Goal: Task Accomplishment & Management: Manage account settings

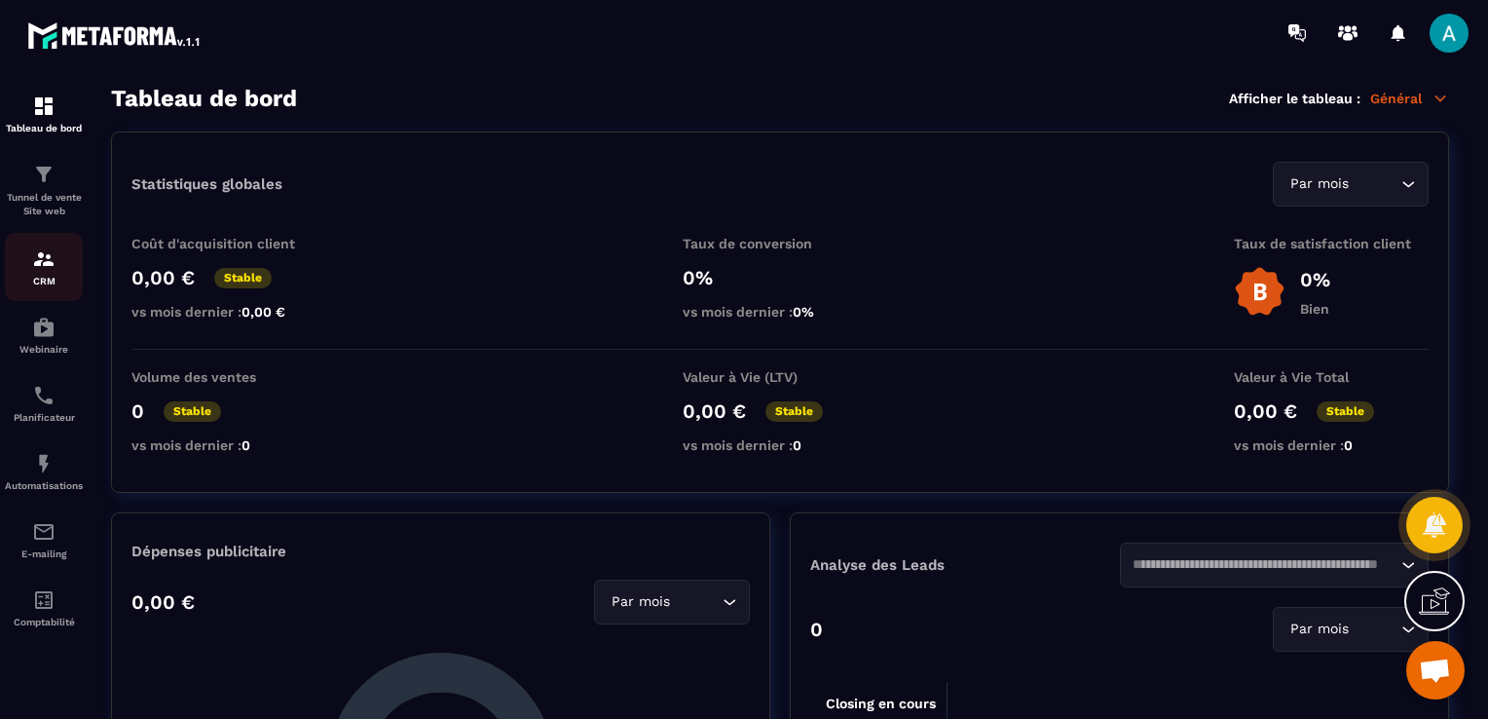
click at [38, 270] on img at bounding box center [43, 258] width 23 height 23
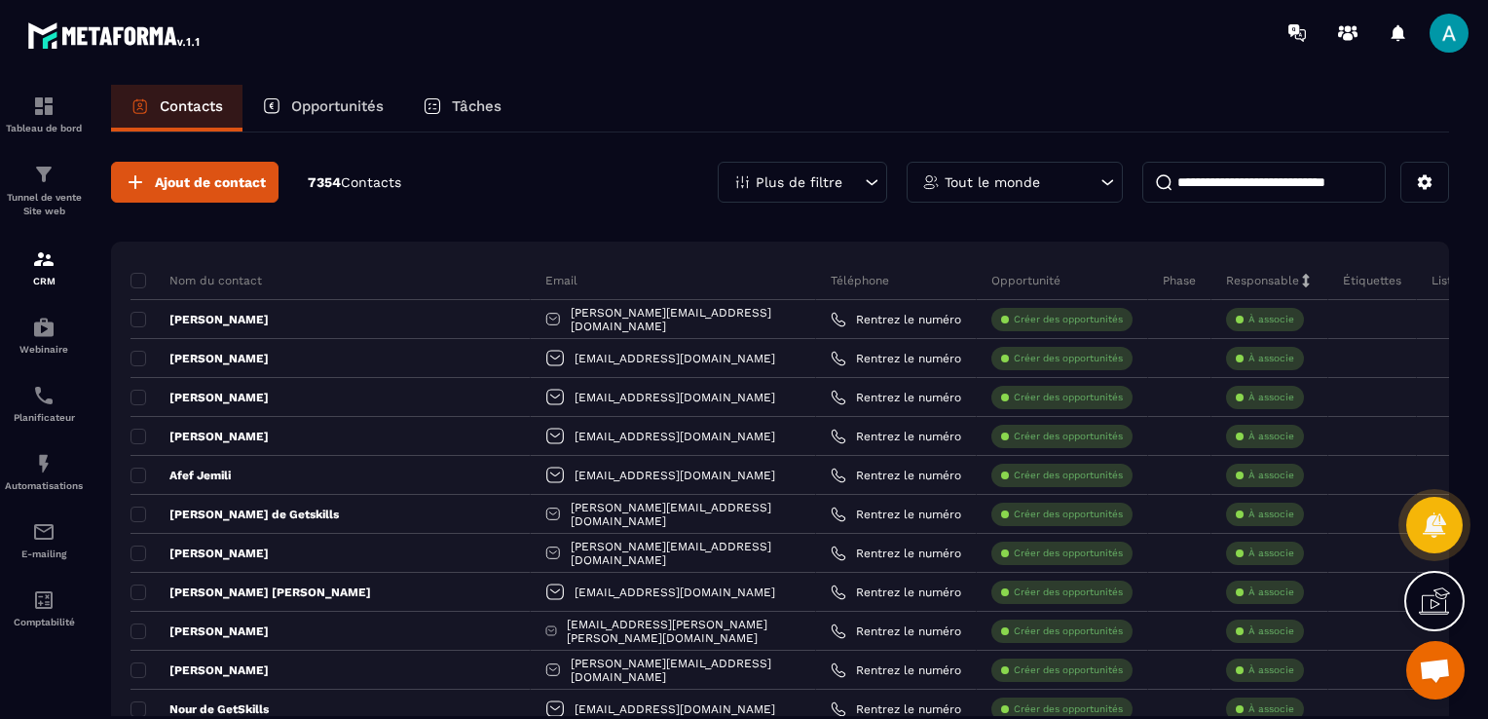
click at [343, 114] on p "Opportunités" at bounding box center [337, 106] width 93 height 18
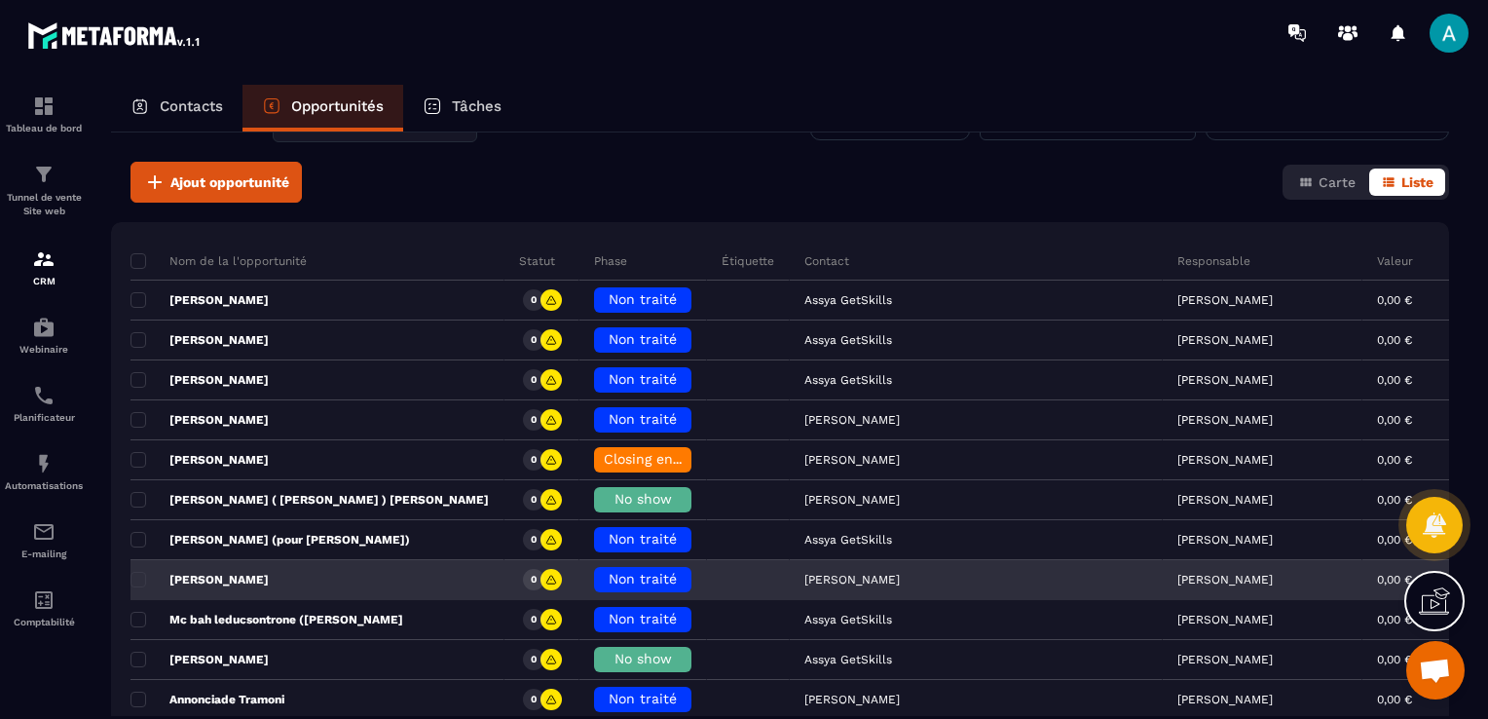
scroll to position [97, 0]
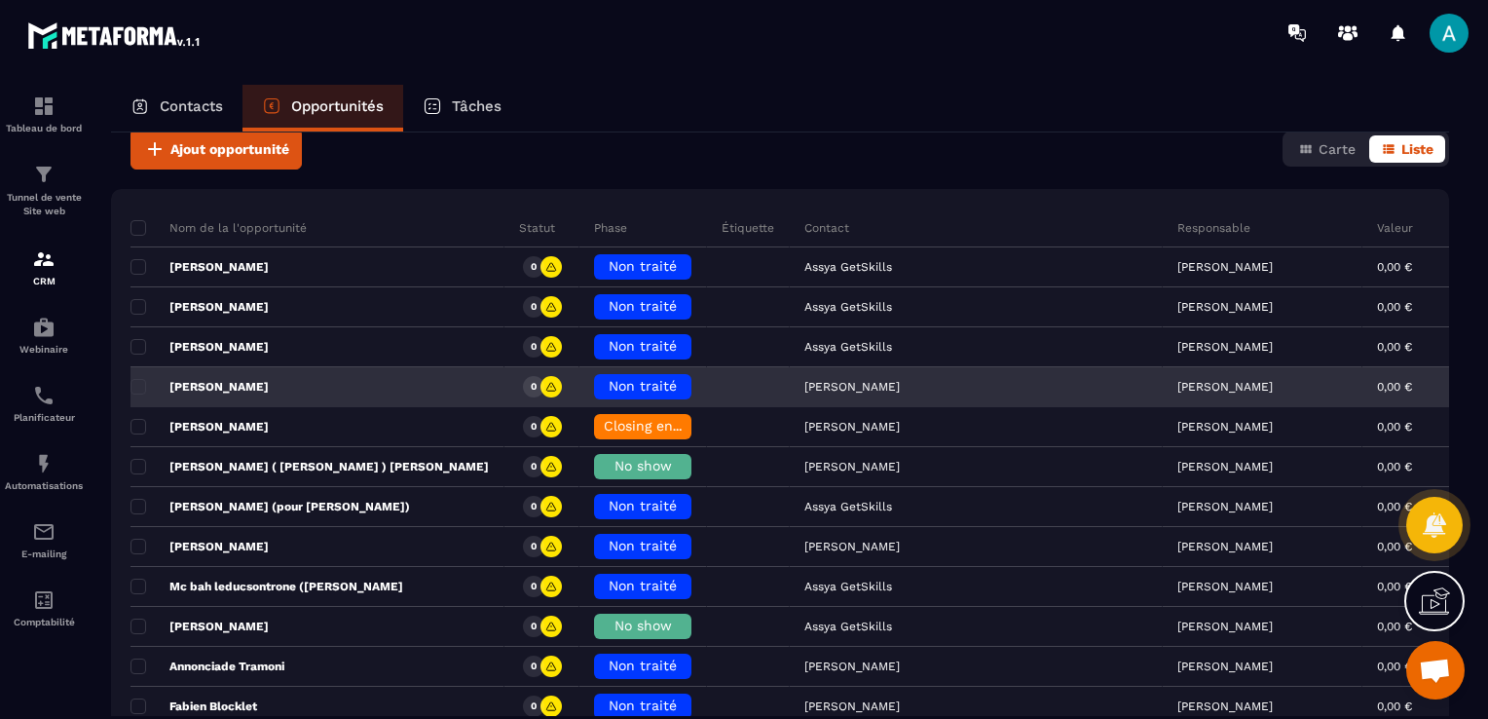
click at [609, 385] on span "Non traité" at bounding box center [643, 386] width 68 height 16
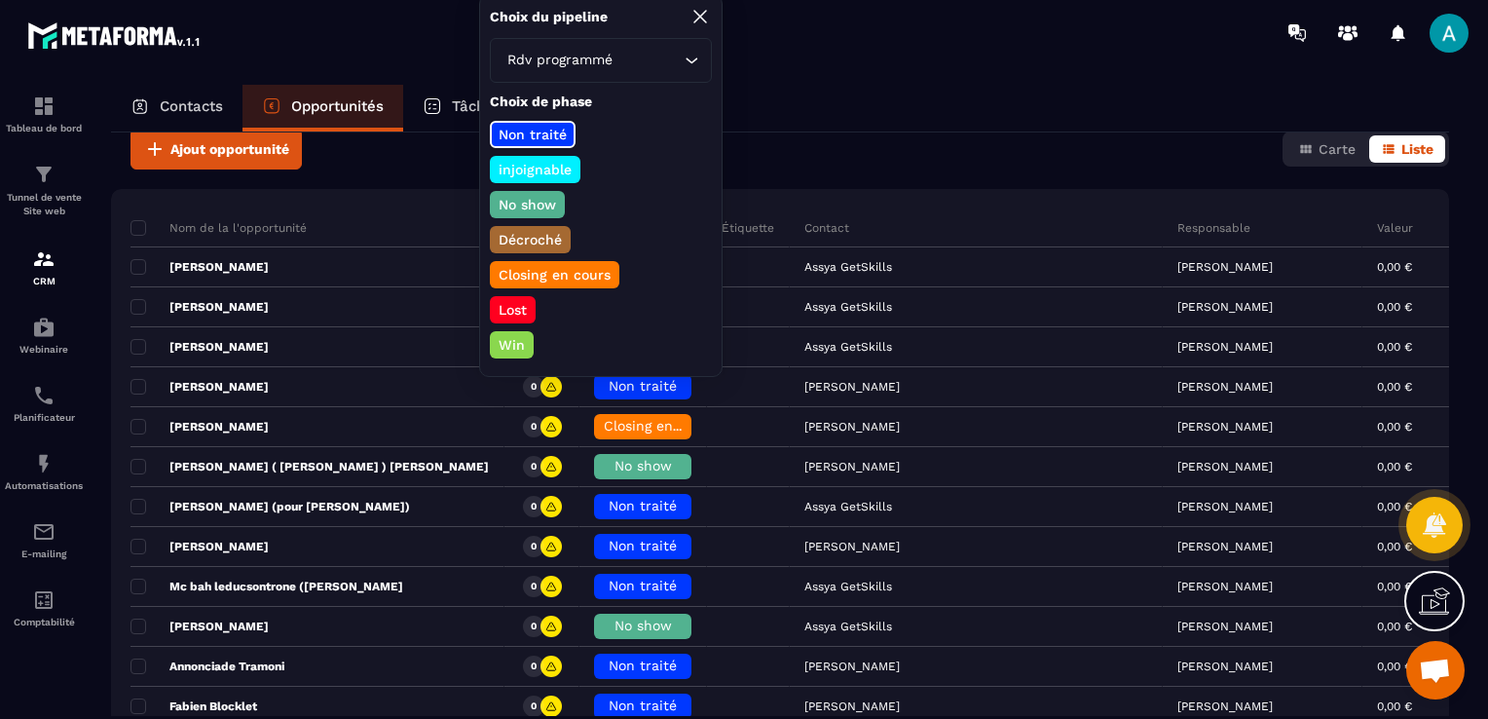
click at [529, 195] on p "No show" at bounding box center [527, 204] width 63 height 19
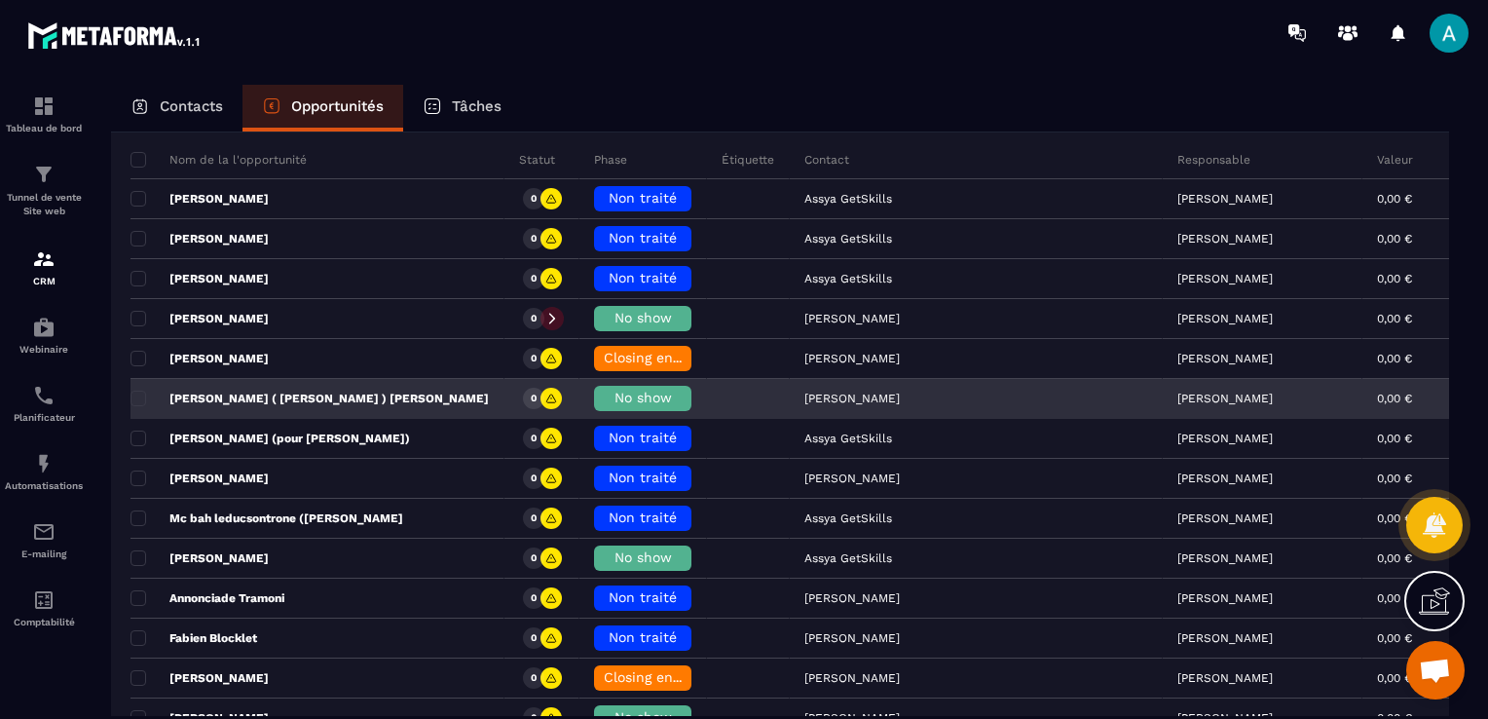
scroll to position [195, 0]
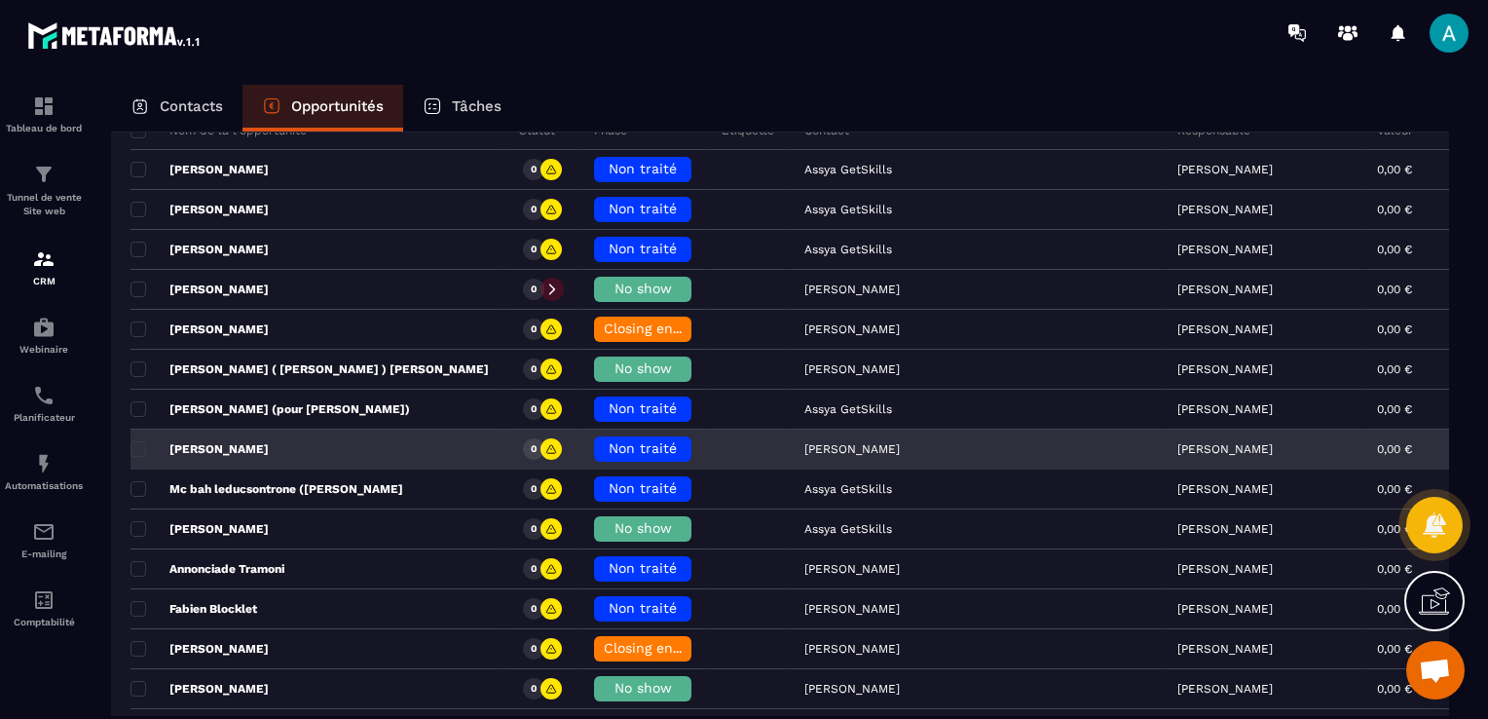
click at [612, 447] on span "Non traité" at bounding box center [643, 448] width 68 height 16
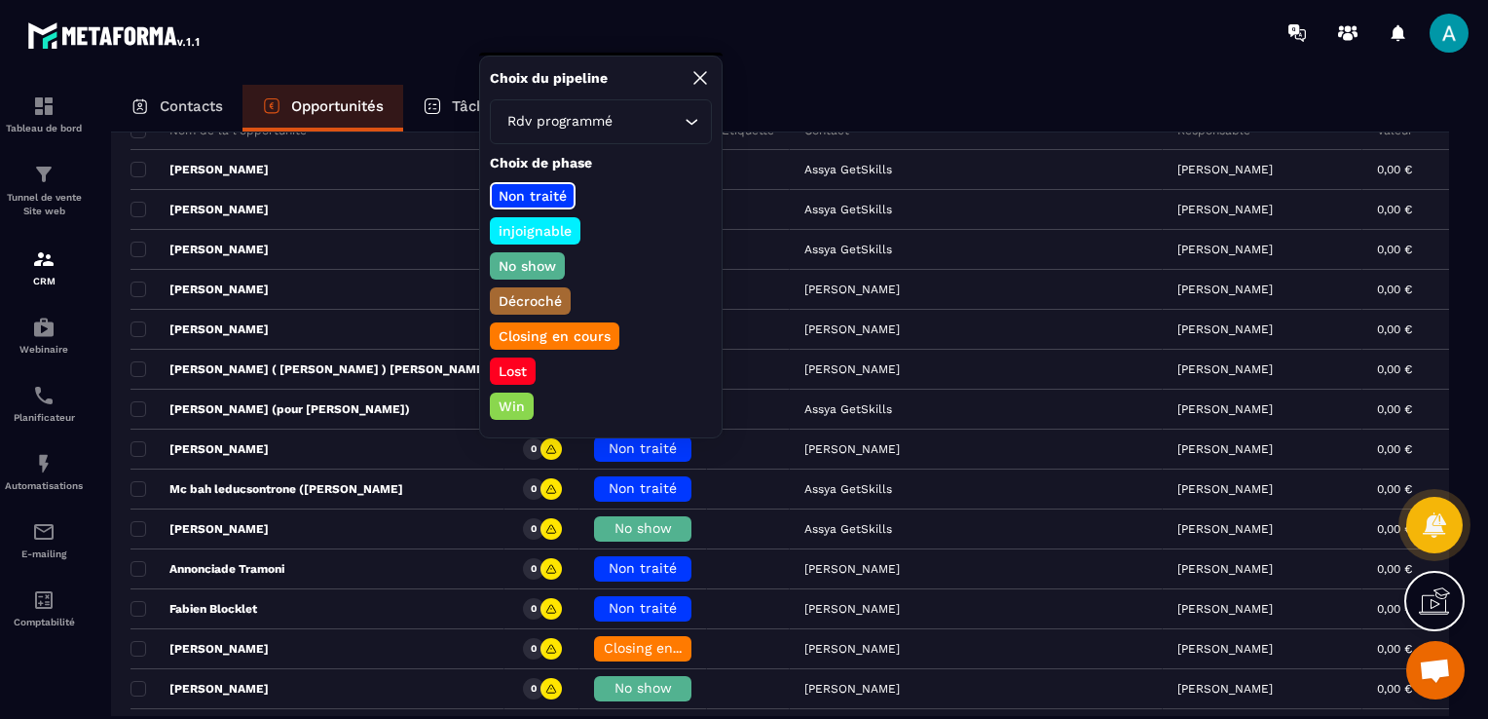
click at [578, 326] on p "Closing en cours" at bounding box center [555, 335] width 118 height 19
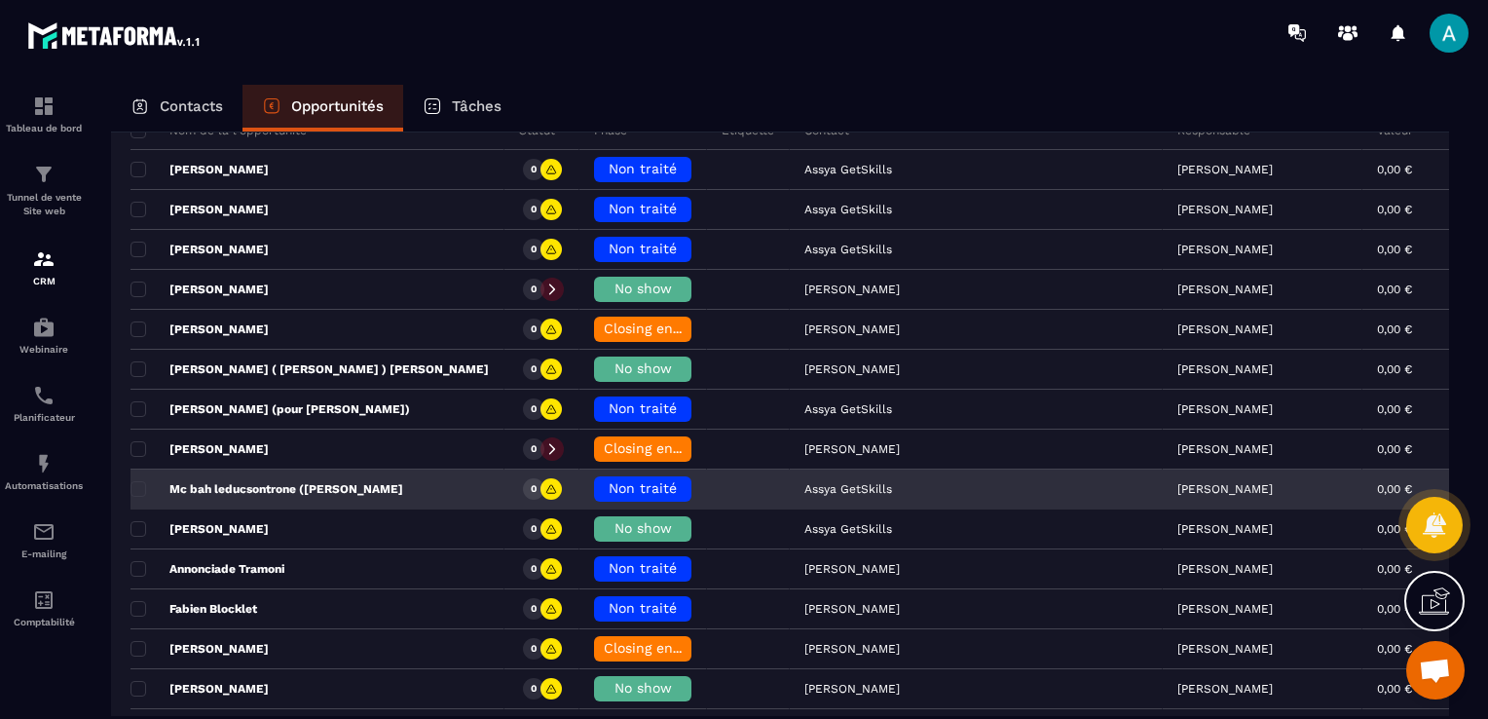
scroll to position [292, 0]
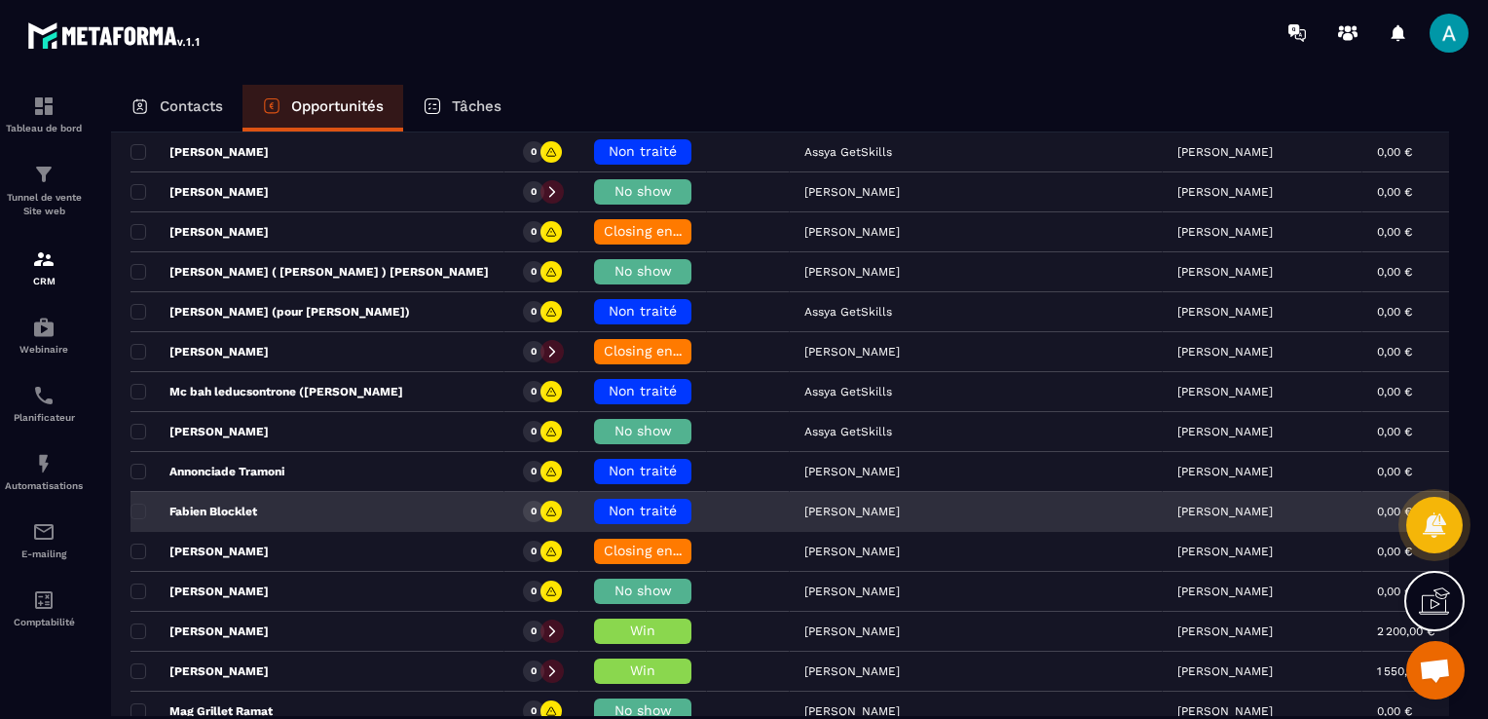
click at [609, 511] on span "Non traité" at bounding box center [643, 511] width 68 height 16
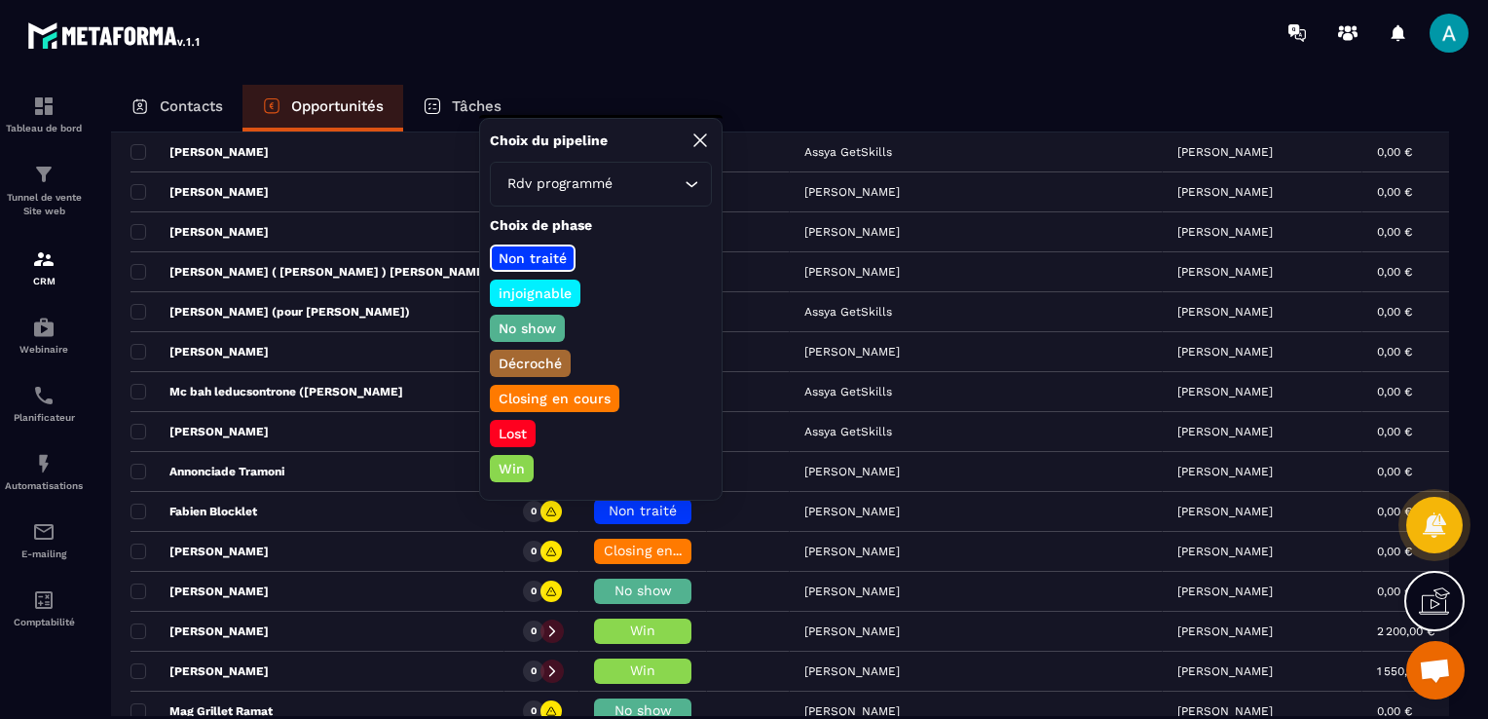
click at [531, 327] on p "No show" at bounding box center [527, 328] width 63 height 19
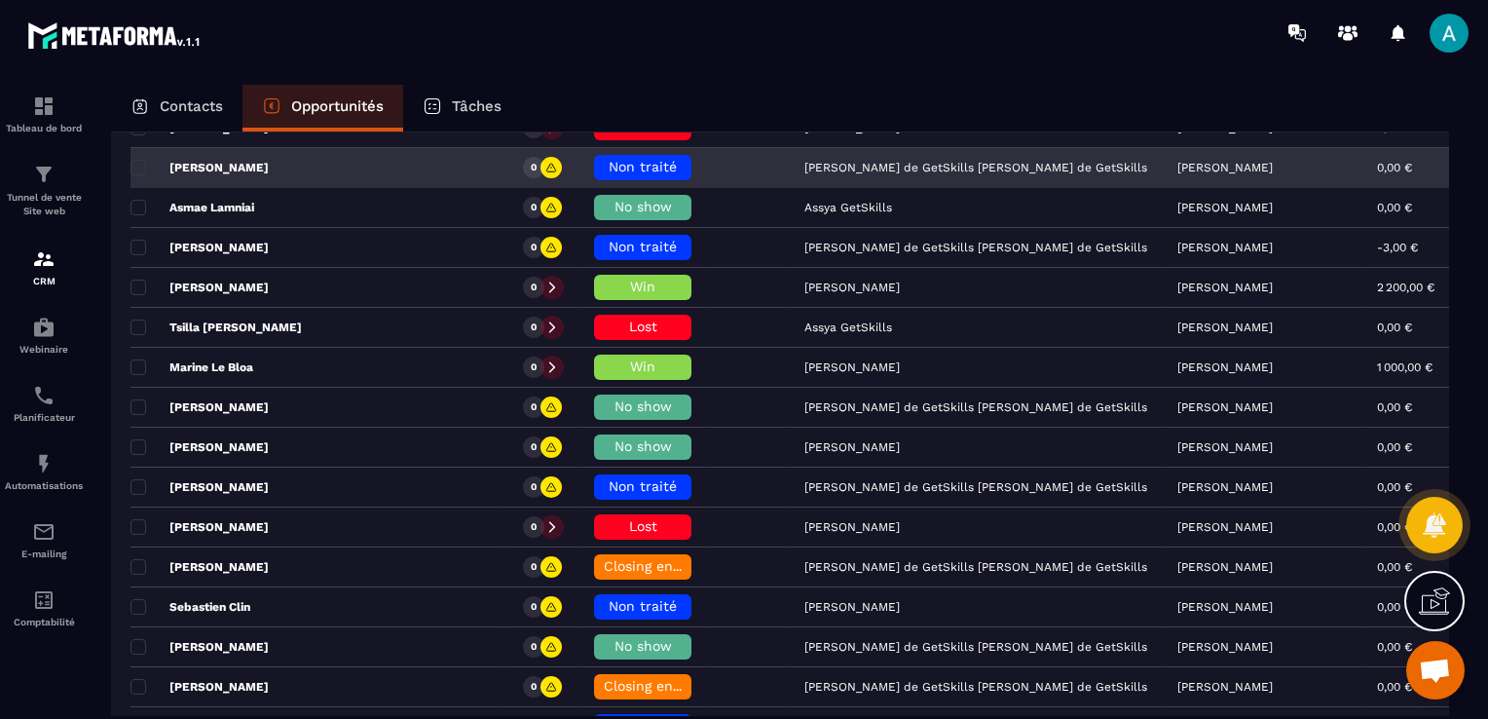
scroll to position [1461, 0]
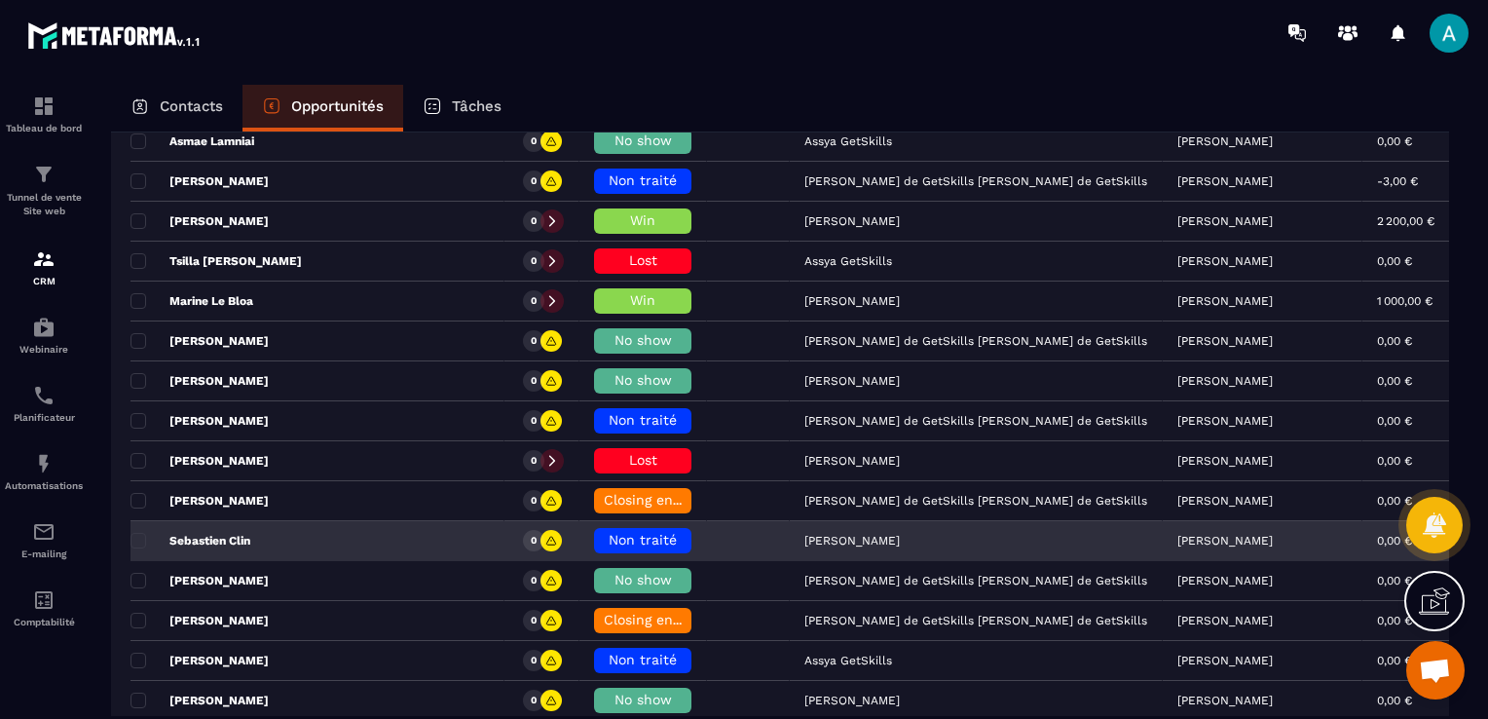
click at [621, 533] on span "Non traité" at bounding box center [643, 540] width 68 height 16
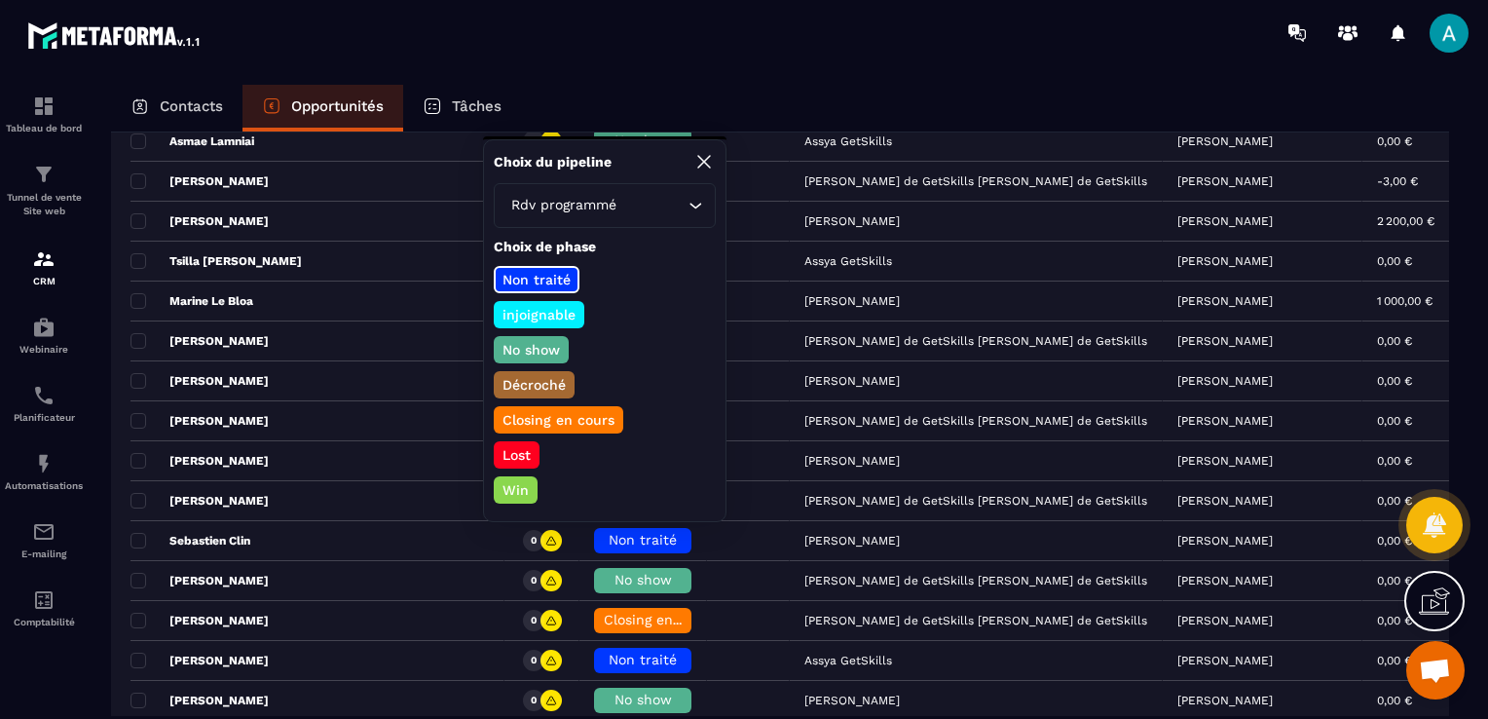
click at [525, 354] on p "No show" at bounding box center [531, 349] width 63 height 19
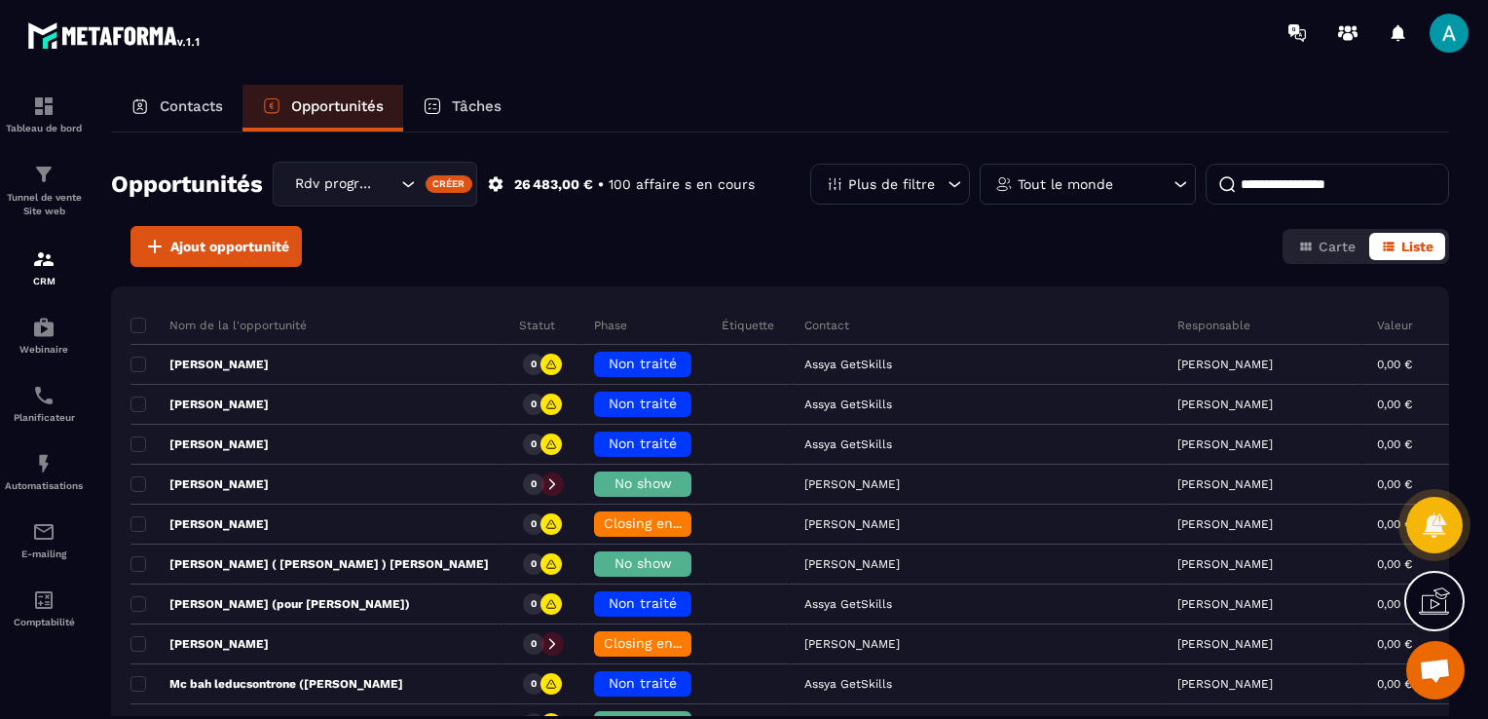
scroll to position [1568, 0]
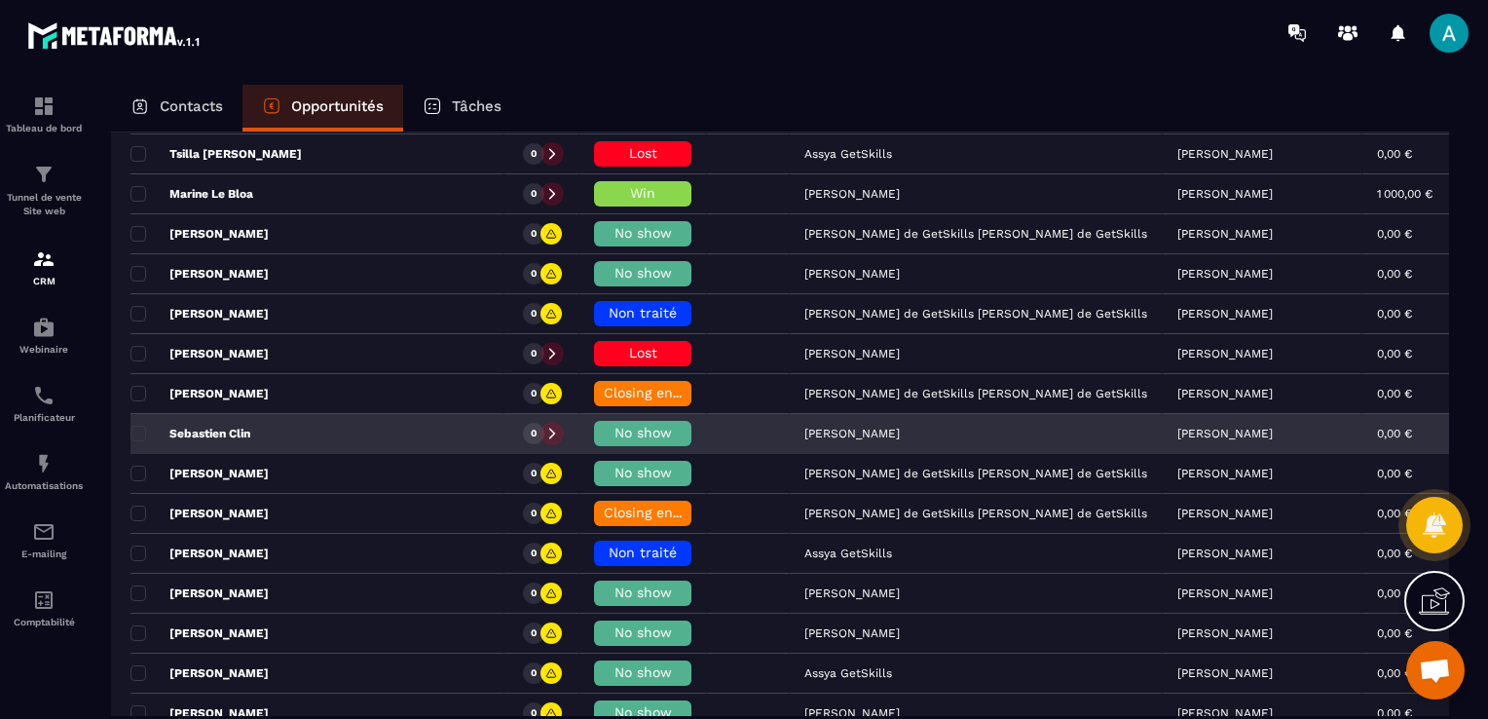
click at [615, 426] on span "No show" at bounding box center [643, 433] width 57 height 16
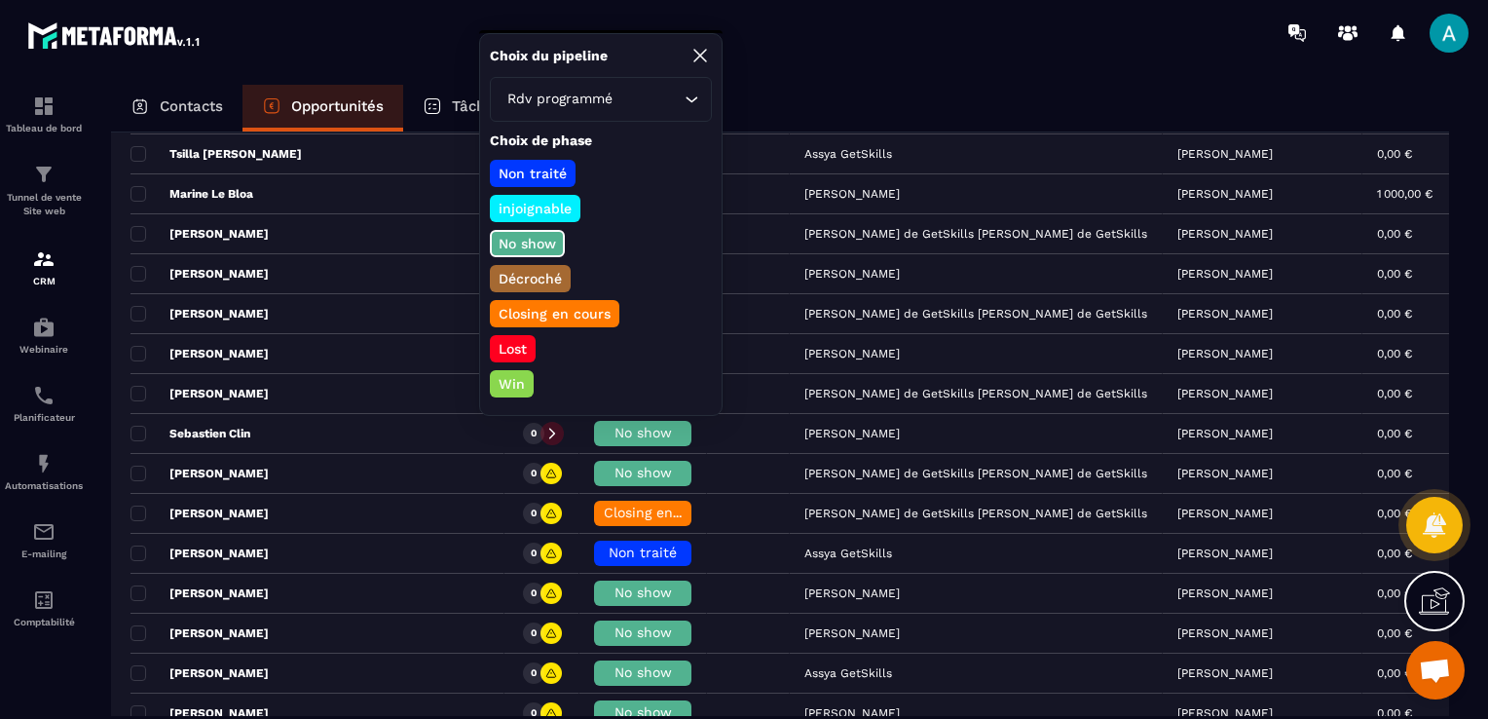
click at [505, 345] on p "Lost" at bounding box center [513, 348] width 34 height 19
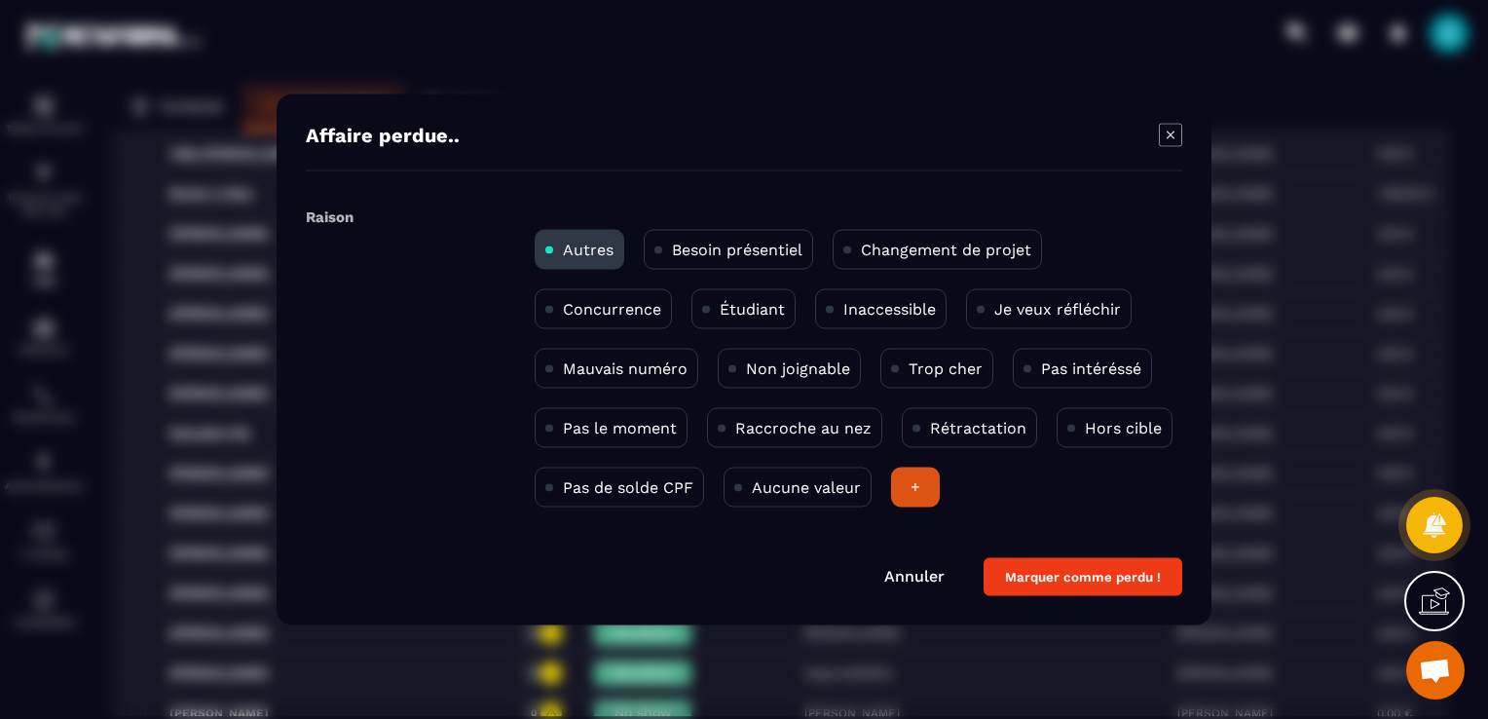
click at [978, 256] on p "Changement de projet" at bounding box center [946, 250] width 170 height 19
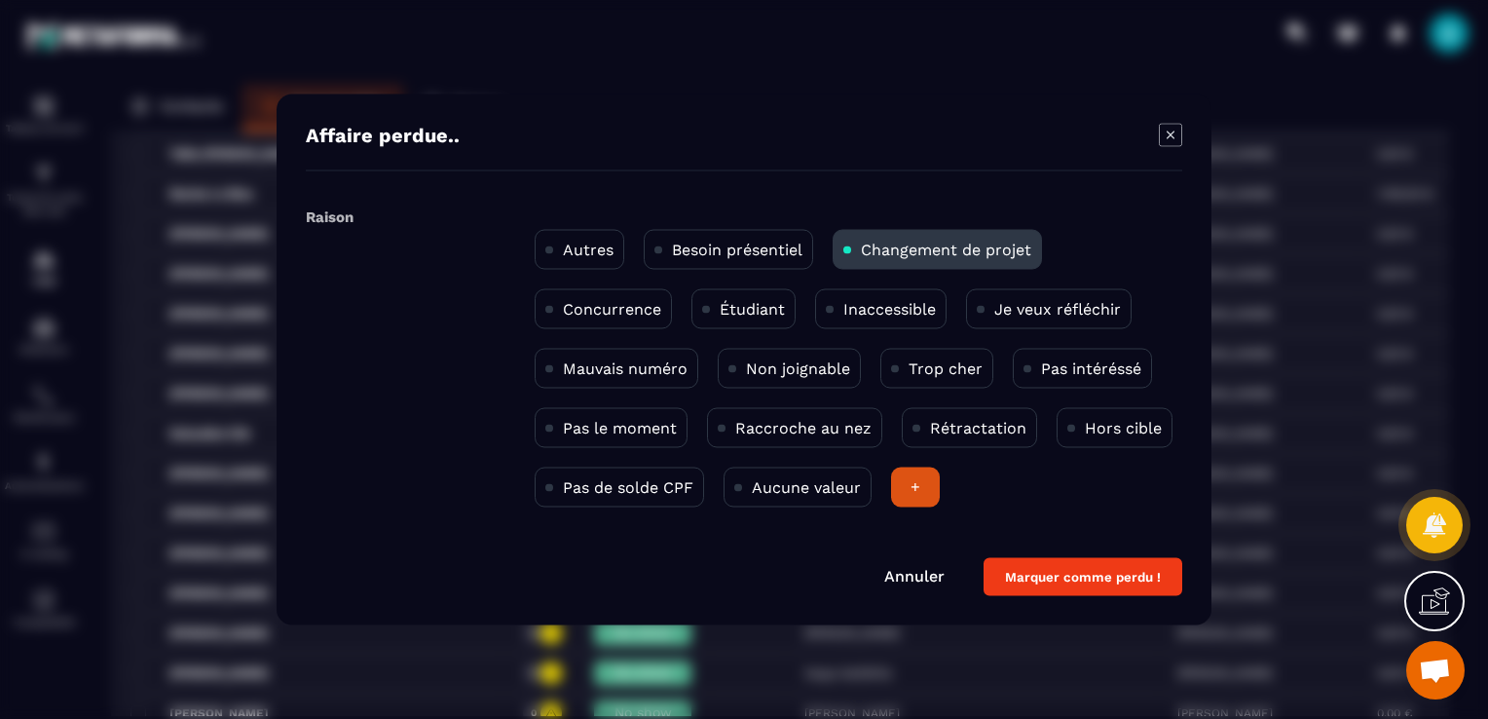
click at [1146, 579] on button "Marquer comme perdu !" at bounding box center [1083, 577] width 199 height 38
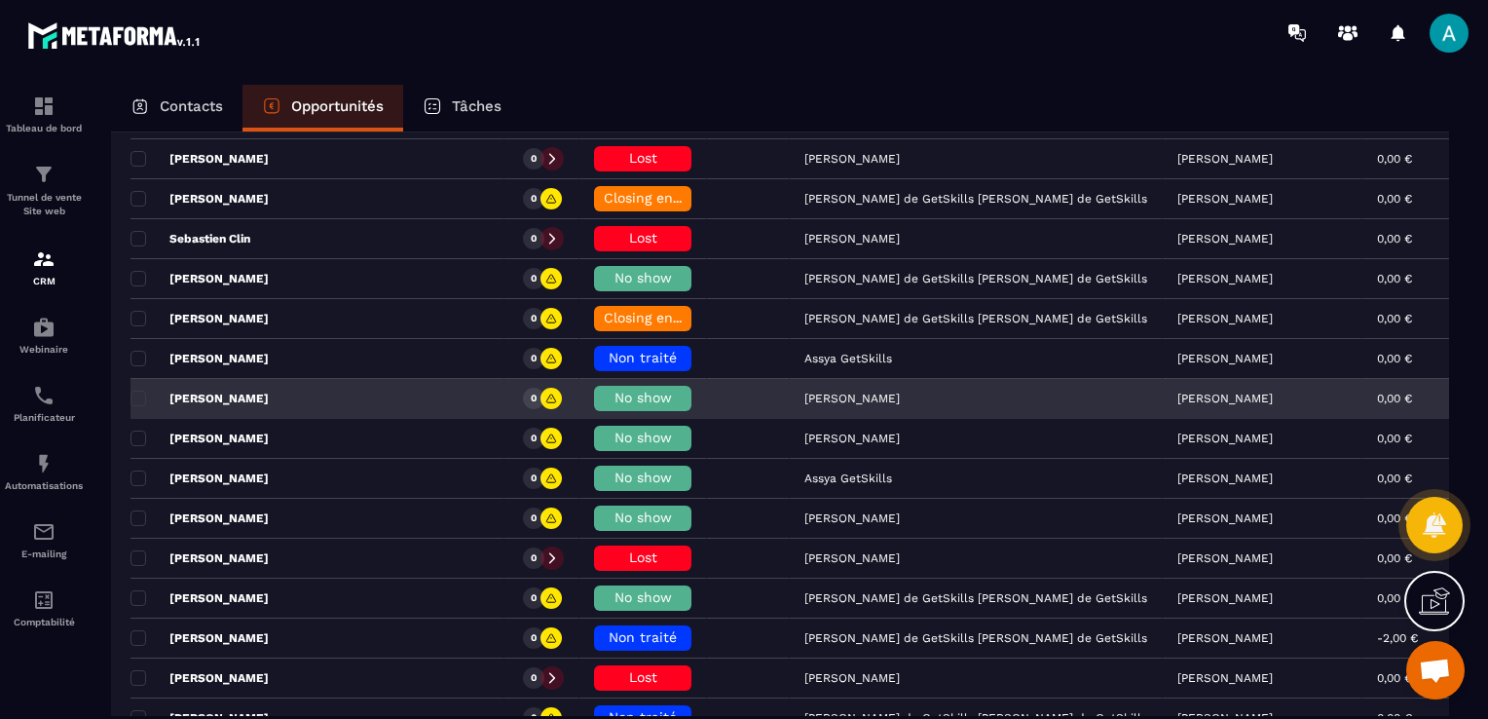
scroll to position [1861, 0]
